Goal: Check status

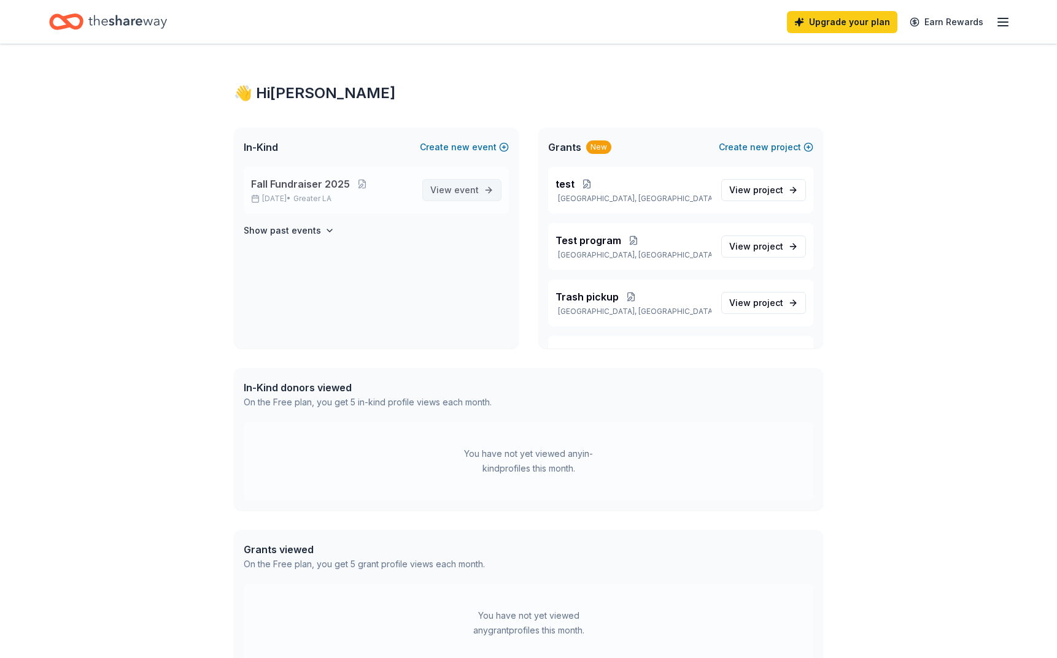
click at [488, 180] on link "View event" at bounding box center [461, 190] width 79 height 22
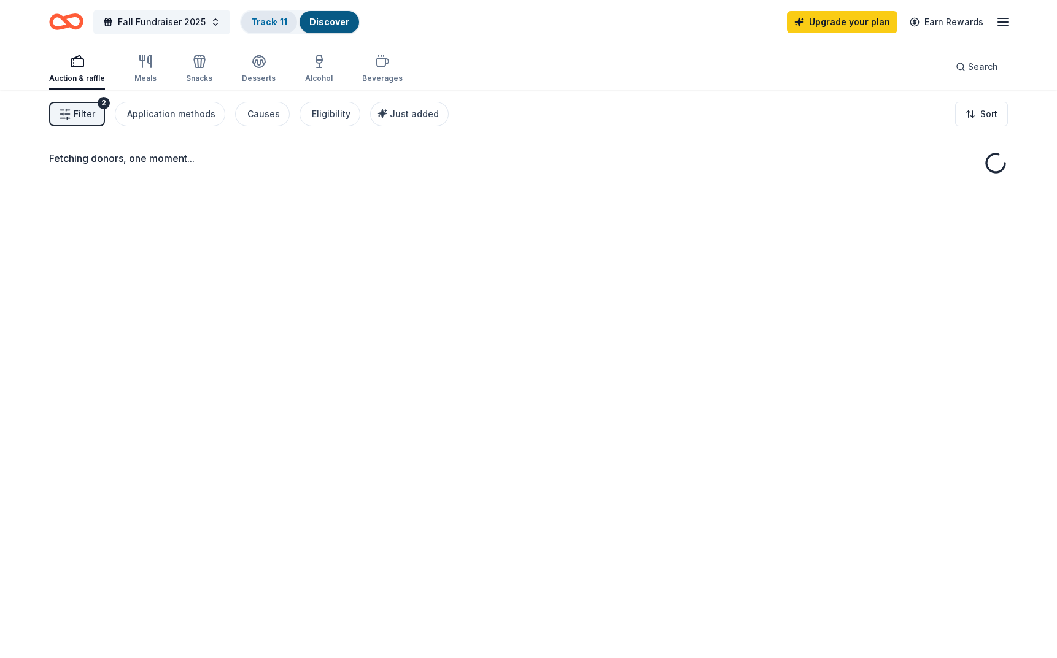
click at [277, 23] on link "Track · 11" at bounding box center [269, 22] width 36 height 10
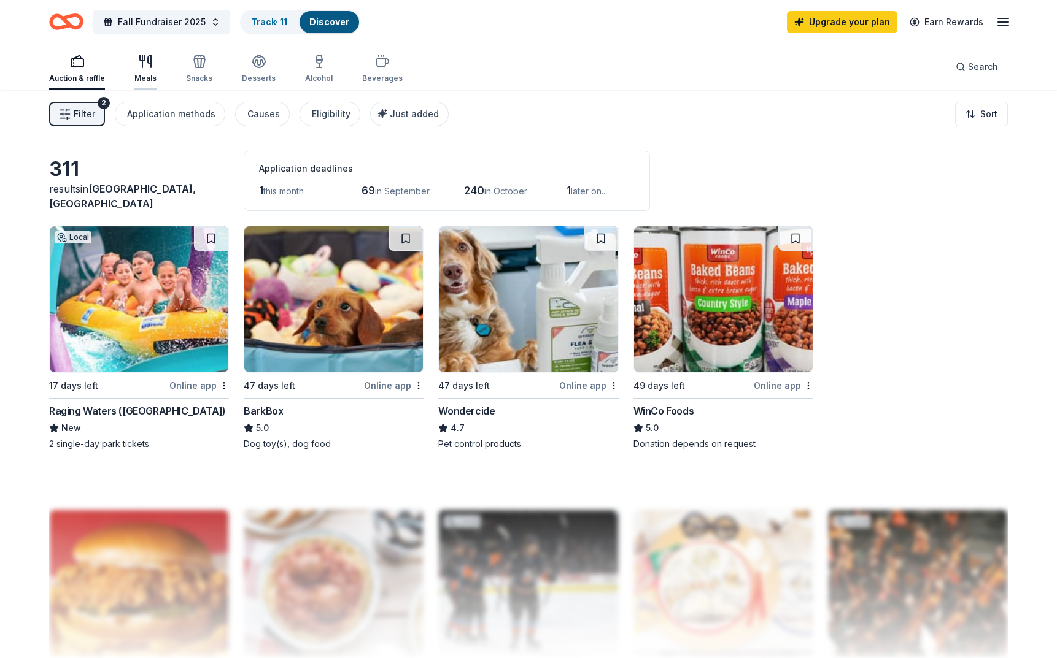
scroll to position [1, 0]
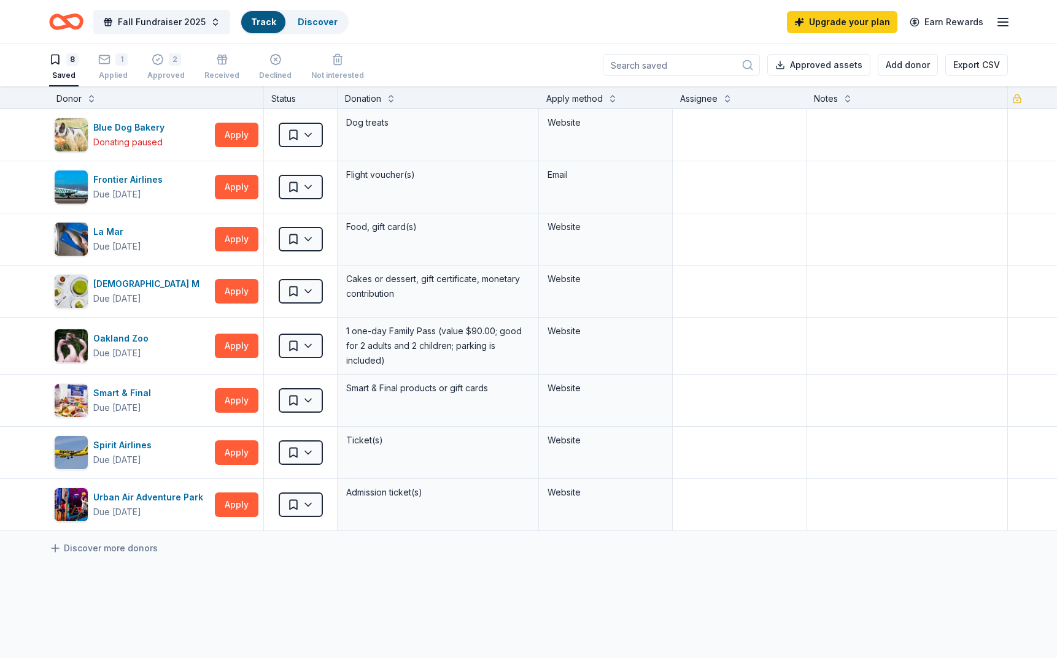
click at [129, 67] on div "8 Saved 1 Applied 2 Approved Received Declined Not interested" at bounding box center [206, 67] width 315 height 38
click at [113, 73] on div "Applied" at bounding box center [112, 76] width 29 height 10
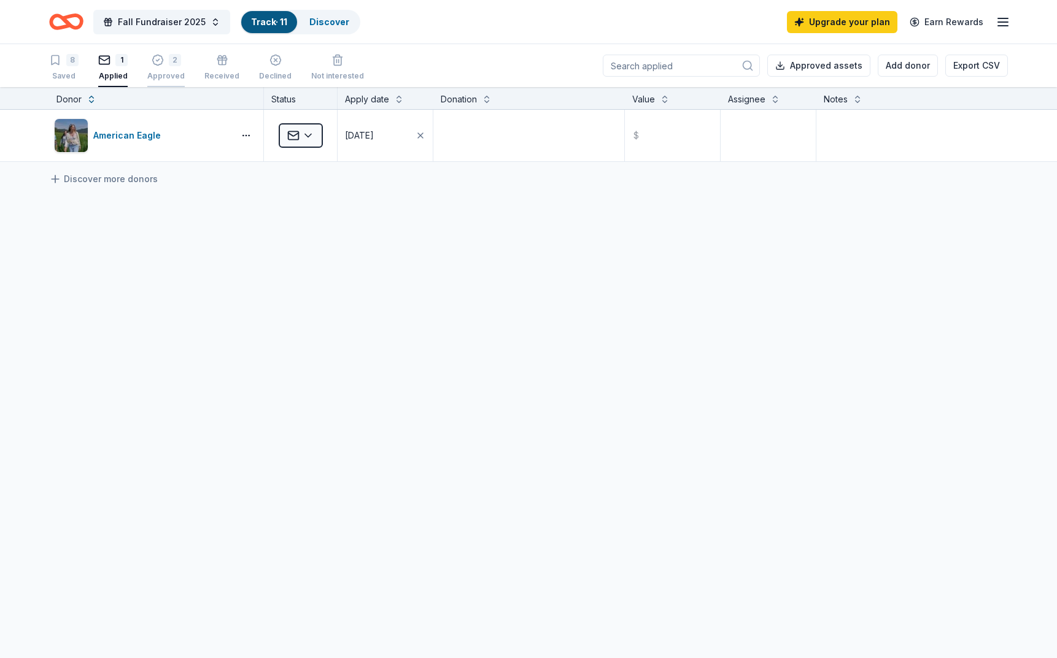
click at [153, 74] on div "Approved" at bounding box center [165, 76] width 37 height 10
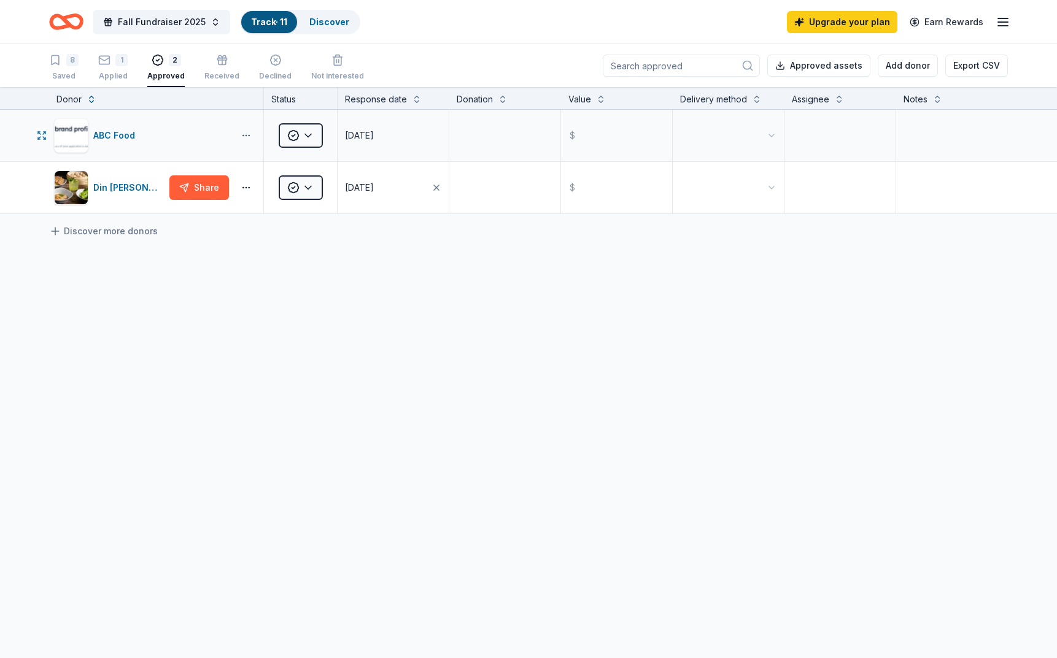
click at [250, 134] on button "button" at bounding box center [246, 136] width 25 height 10
click at [220, 222] on div "View application" at bounding box center [201, 217] width 108 height 22
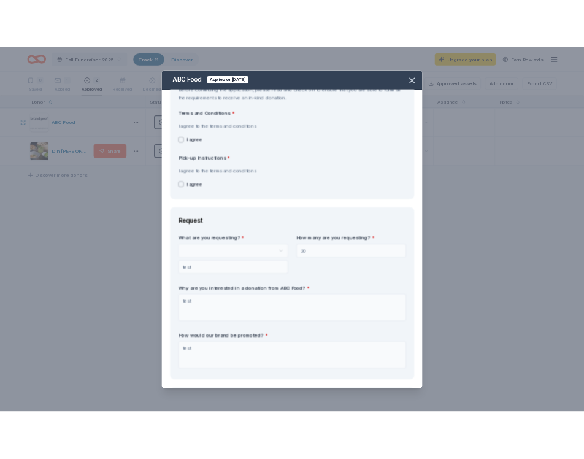
scroll to position [125, 0]
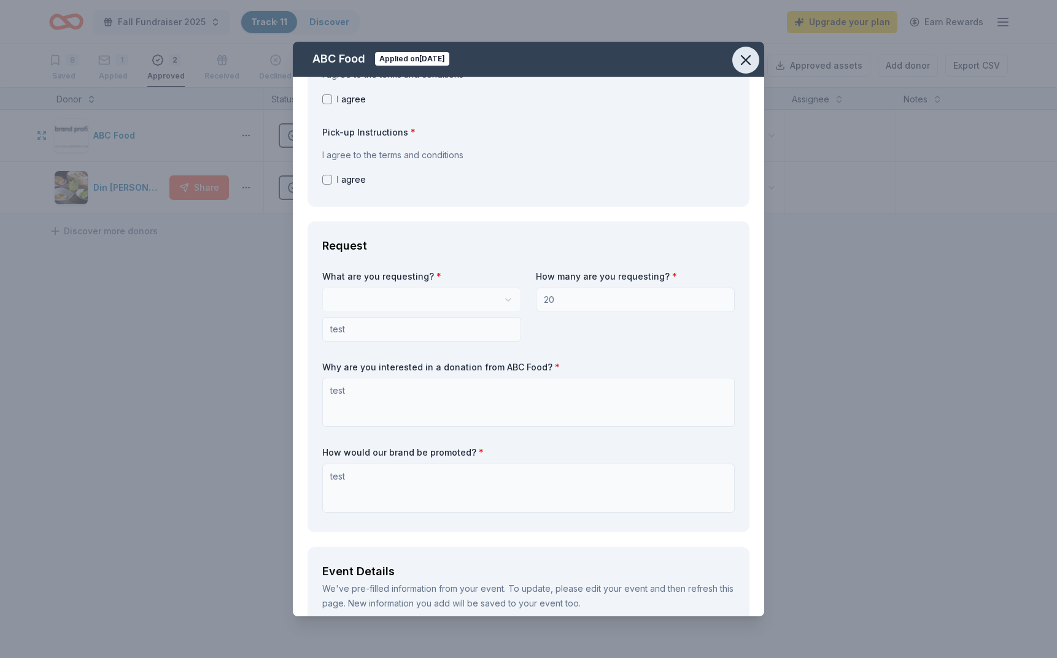
click at [747, 67] on icon "button" at bounding box center [745, 60] width 17 height 17
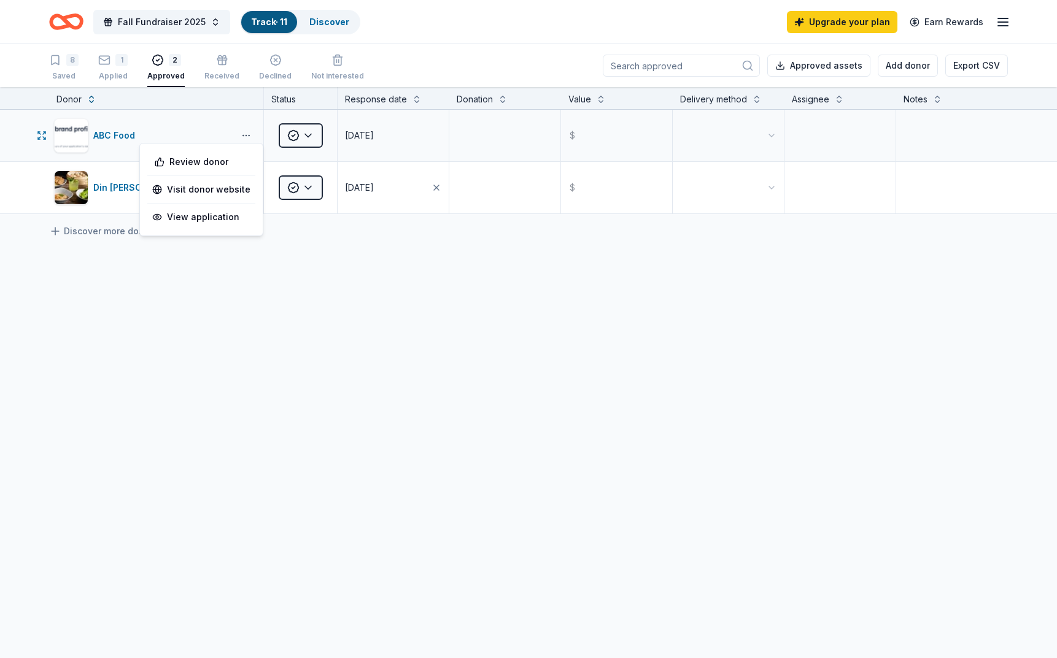
click at [242, 133] on button "button" at bounding box center [246, 136] width 25 height 10
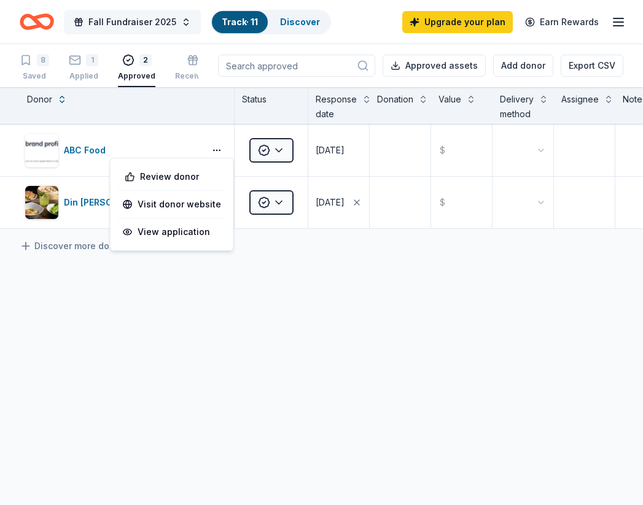
click at [185, 23] on button "Fall Fundraiser 2025" at bounding box center [132, 22] width 137 height 25
